Goal: Task Accomplishment & Management: Manage account settings

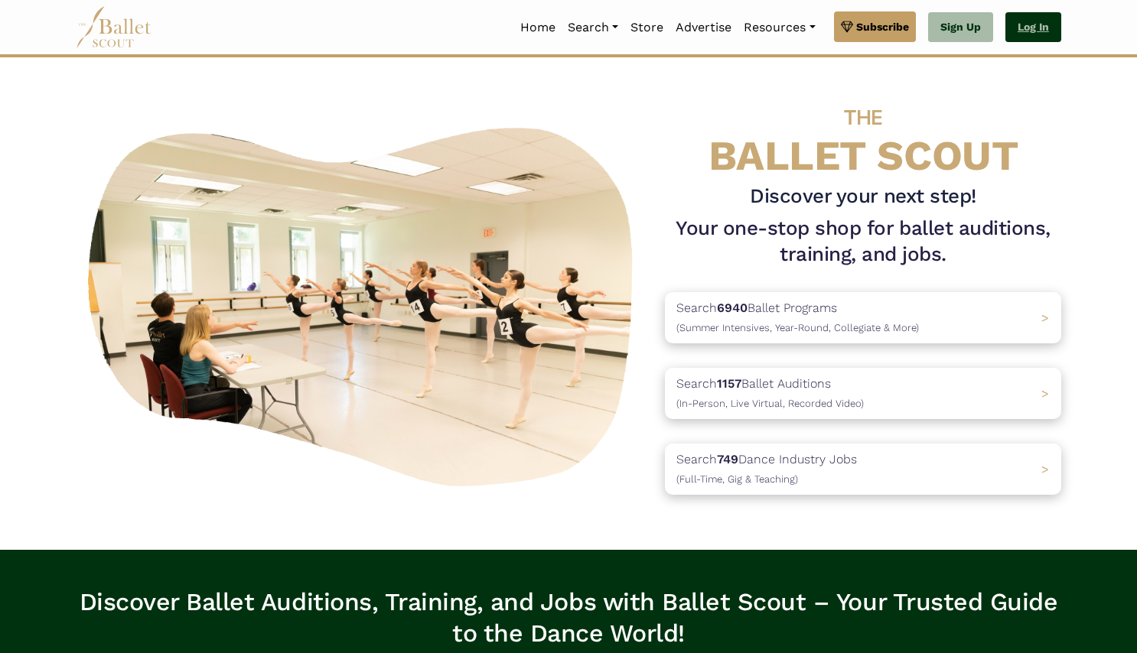
click at [1035, 27] on link "Log In" at bounding box center [1033, 27] width 56 height 31
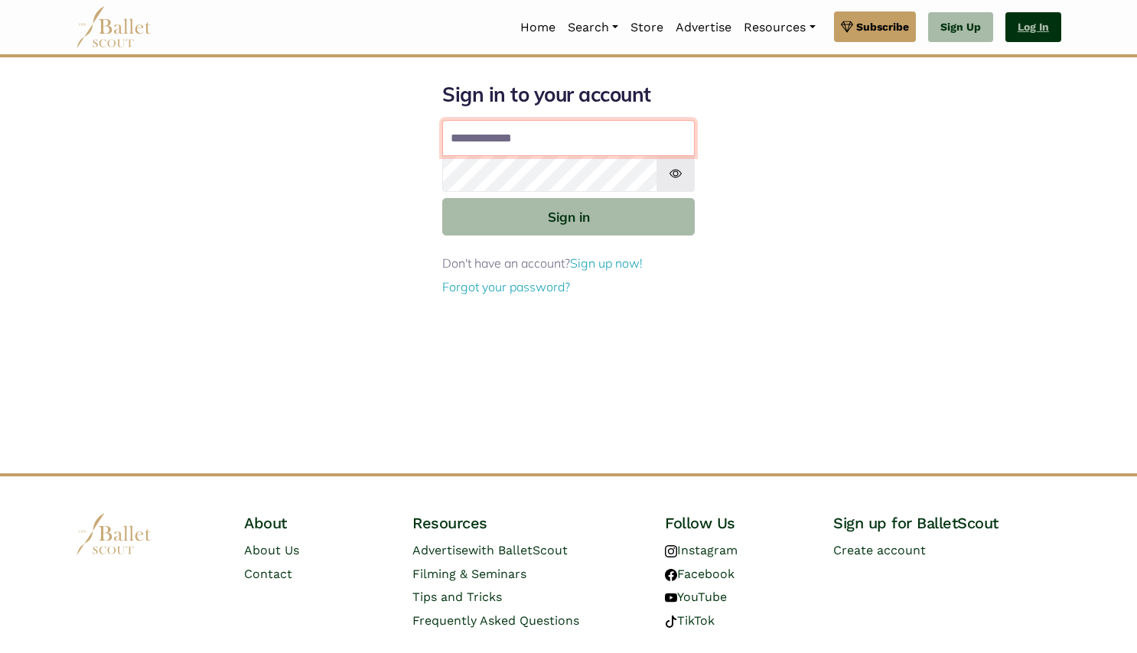
type input "**********"
click at [568, 216] on button "Sign in" at bounding box center [568, 216] width 252 height 37
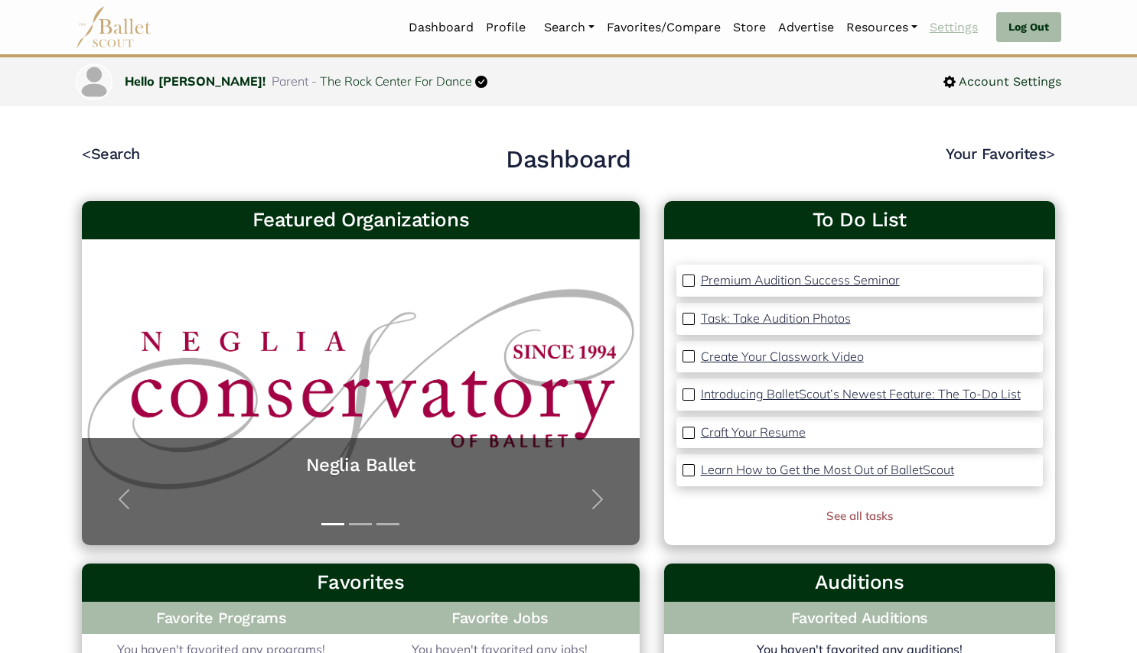
click at [952, 28] on link "Settings" at bounding box center [953, 27] width 60 height 32
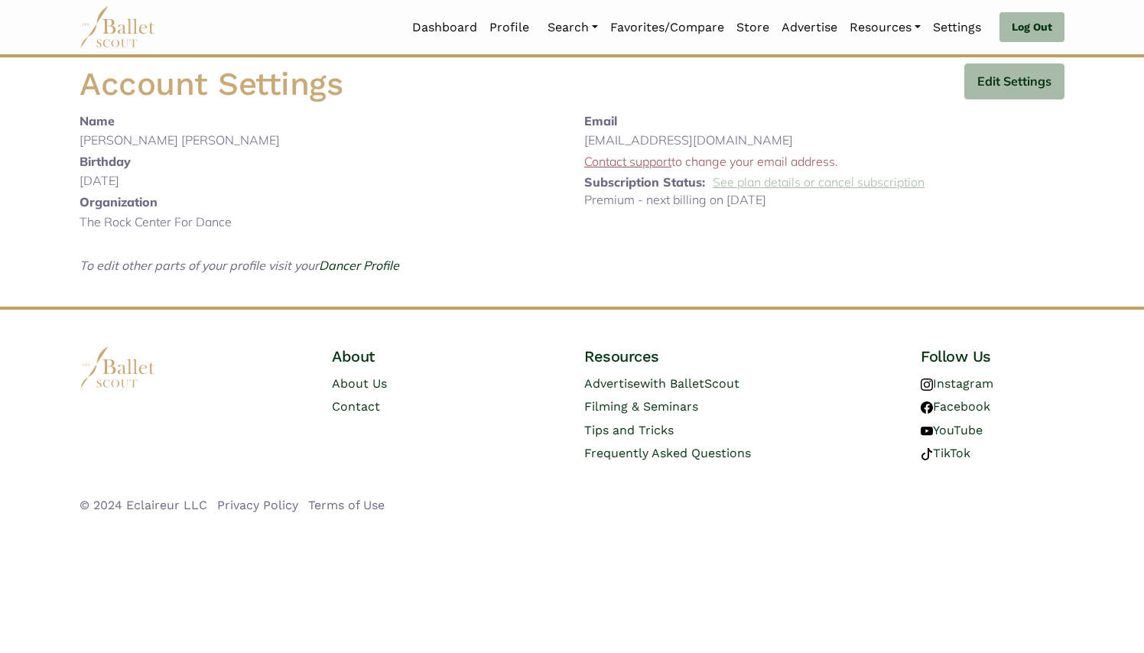
click at [851, 181] on link "See plan details or cancel subscription" at bounding box center [819, 181] width 212 height 15
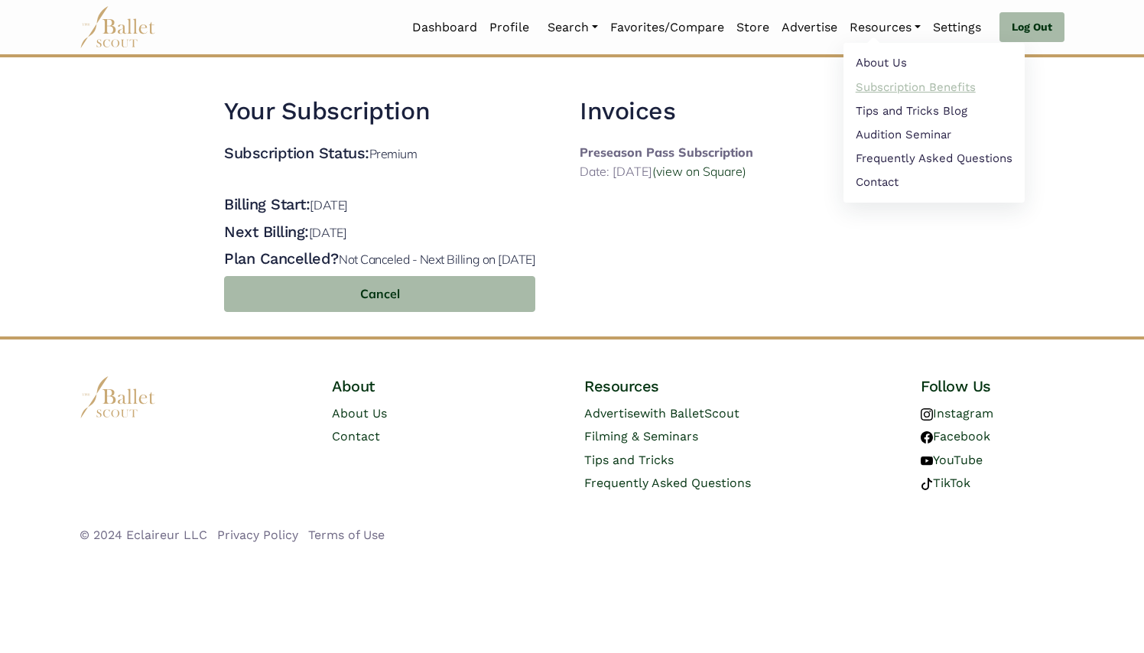
click at [890, 89] on link "Subscription Benefits" at bounding box center [934, 87] width 181 height 24
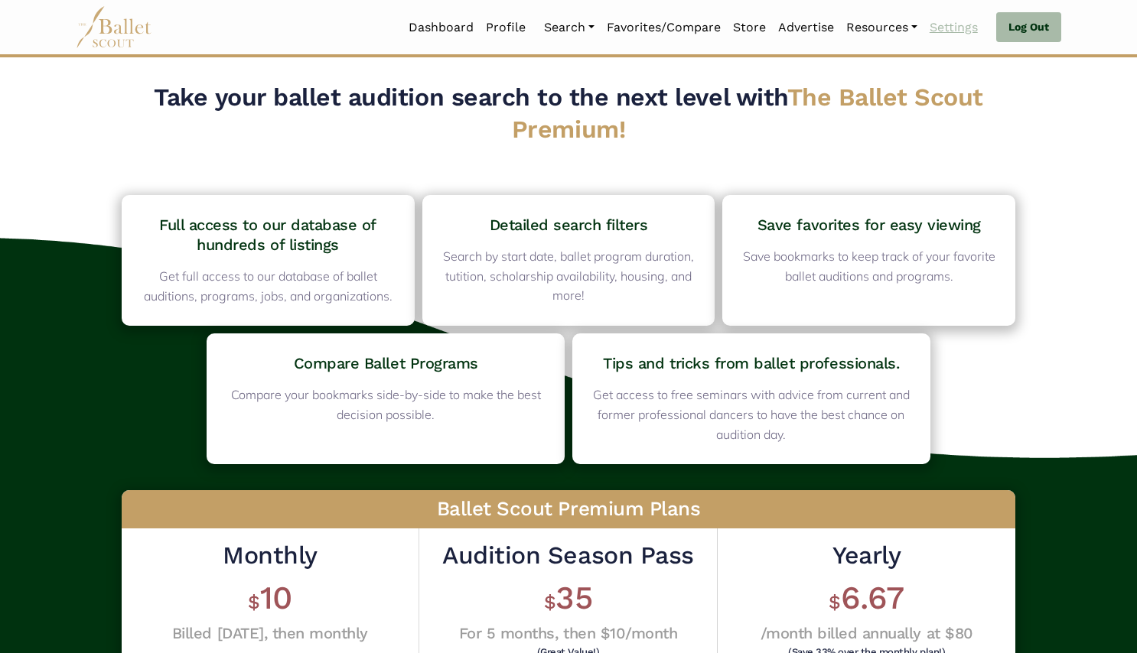
click at [959, 26] on link "Settings" at bounding box center [953, 27] width 60 height 32
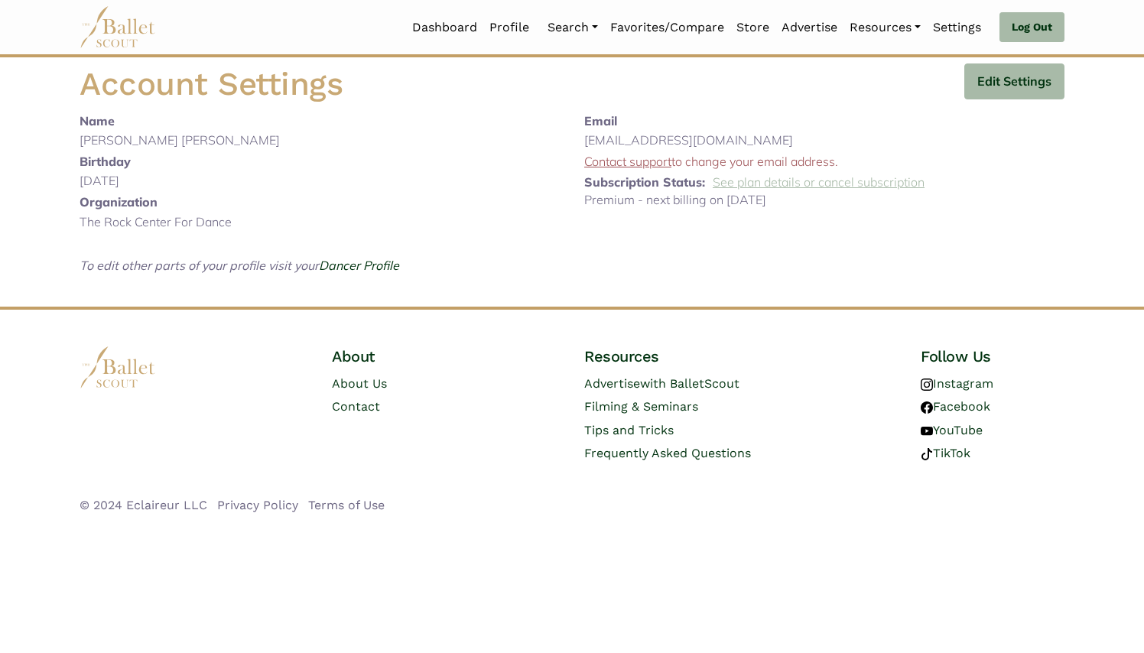
click at [784, 180] on link "See plan details or cancel subscription" at bounding box center [819, 181] width 212 height 15
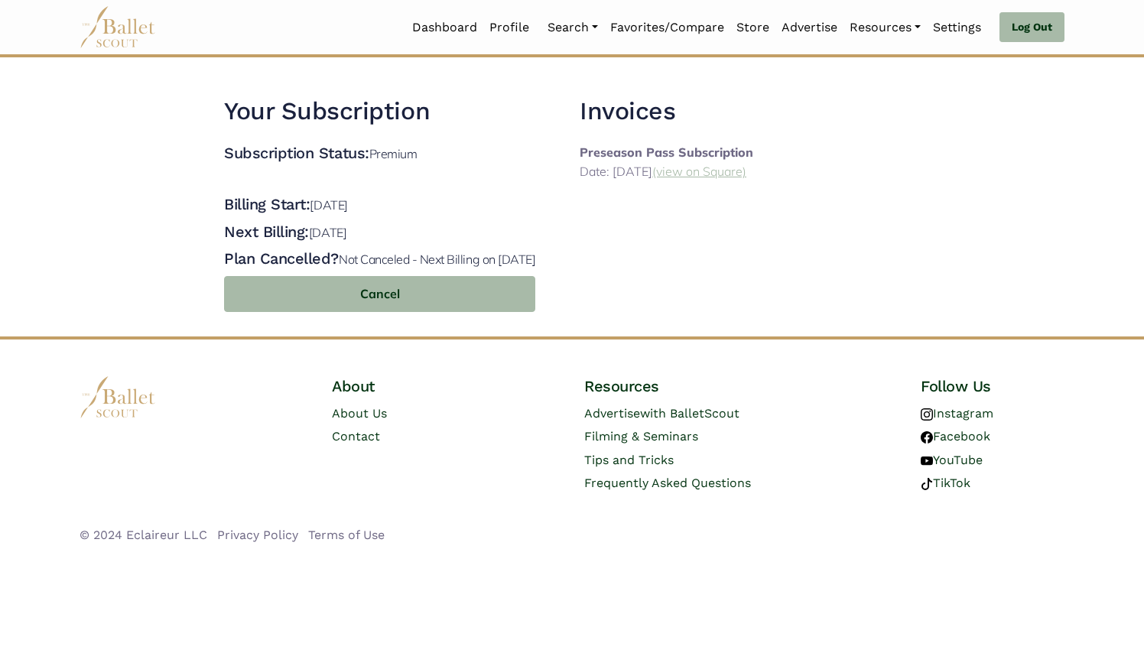
click at [722, 171] on link "(view on Square)" at bounding box center [699, 171] width 94 height 15
